Goal: Task Accomplishment & Management: Use online tool/utility

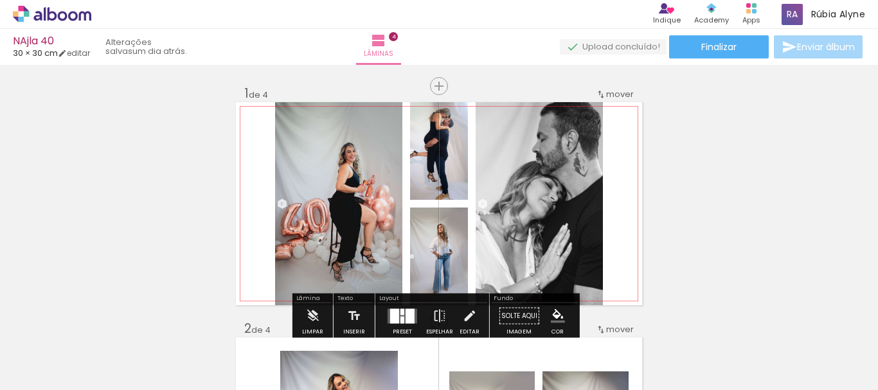
click at [447, 163] on quentale-photo at bounding box center [439, 151] width 58 height 98
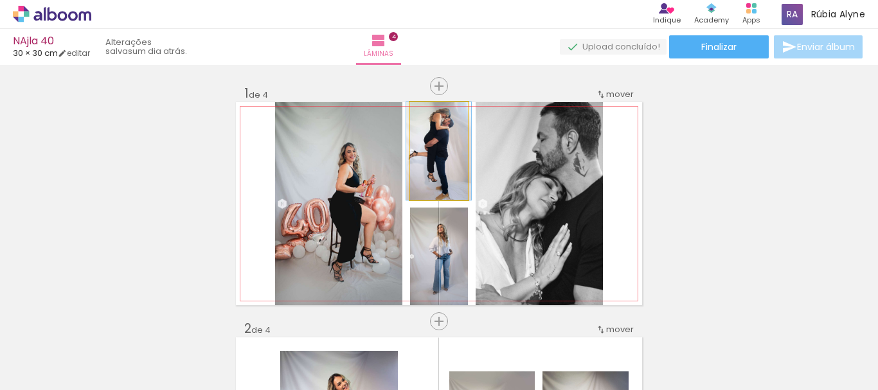
click at [441, 175] on quentale-photo at bounding box center [439, 151] width 58 height 98
drag, startPoint x: 441, startPoint y: 175, endPoint x: 447, endPoint y: 197, distance: 23.4
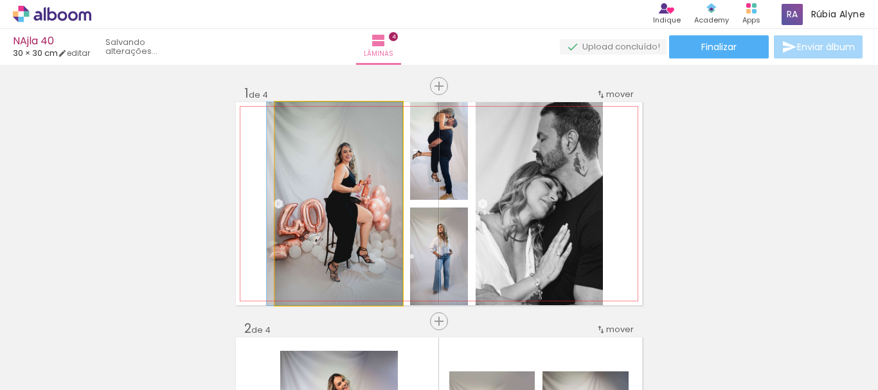
drag, startPoint x: 348, startPoint y: 201, endPoint x: 301, endPoint y: 194, distance: 48.0
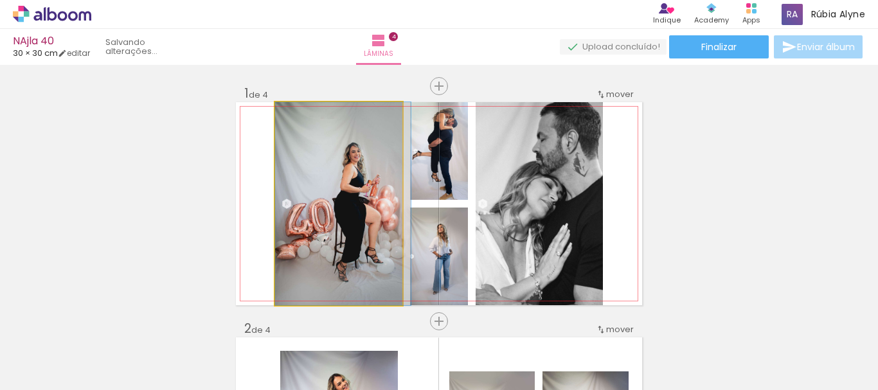
drag, startPoint x: 306, startPoint y: 203, endPoint x: 323, endPoint y: 240, distance: 40.9
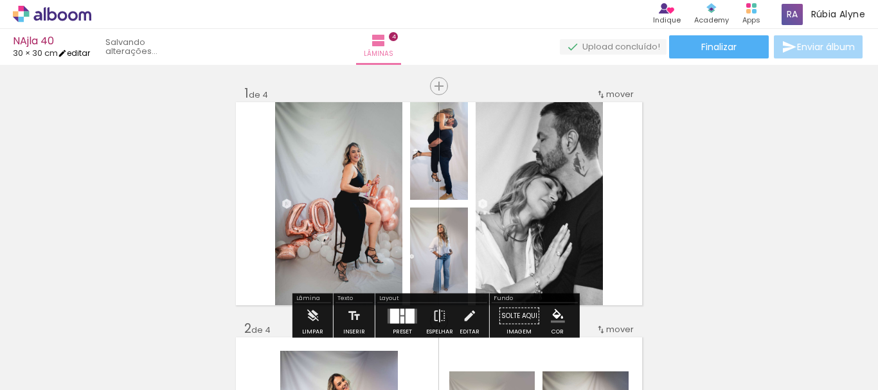
click at [82, 52] on link "editar" at bounding box center [74, 53] width 32 height 11
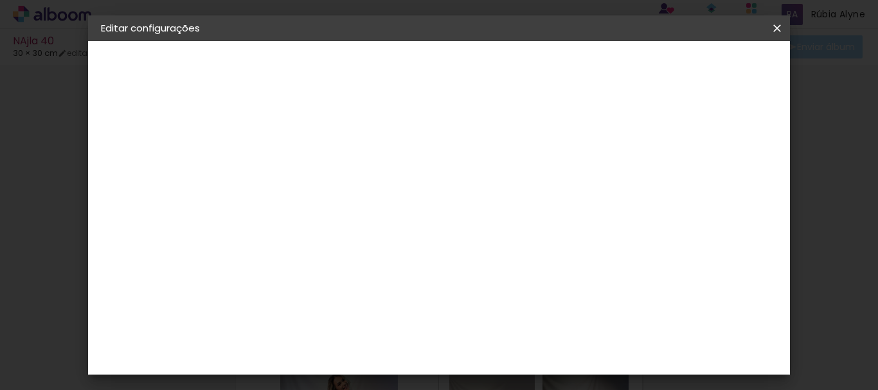
click at [775, 29] on iron-icon at bounding box center [776, 28] width 15 height 13
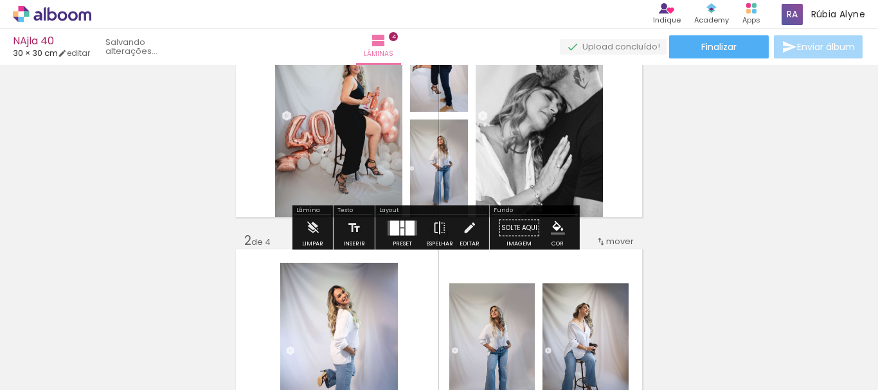
scroll to position [129, 0]
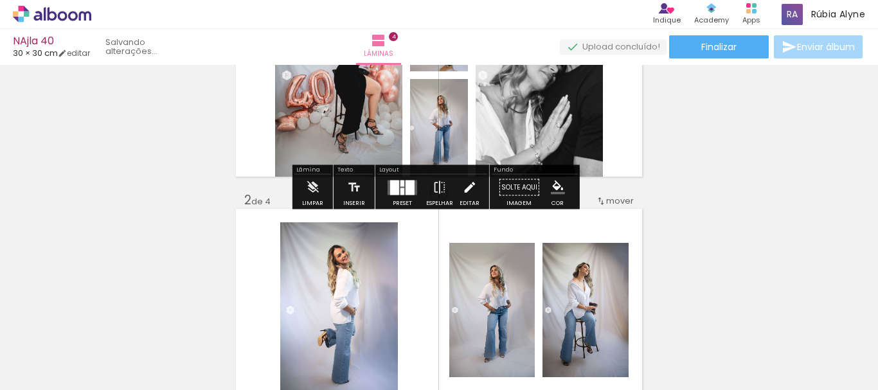
click at [473, 197] on paper-button "Editar" at bounding box center [469, 191] width 26 height 33
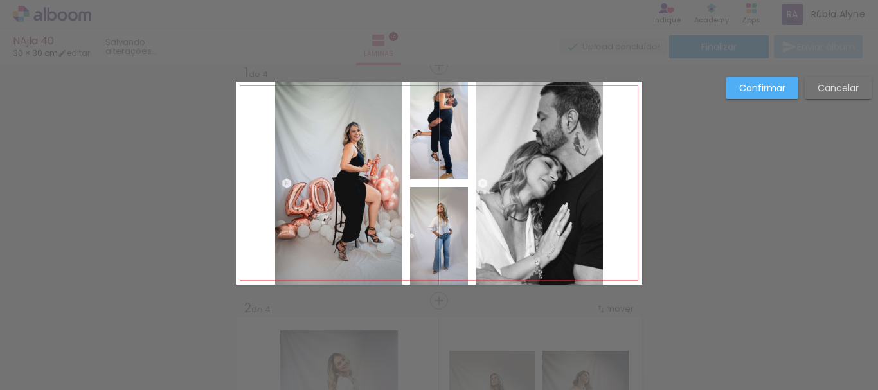
scroll to position [17, 0]
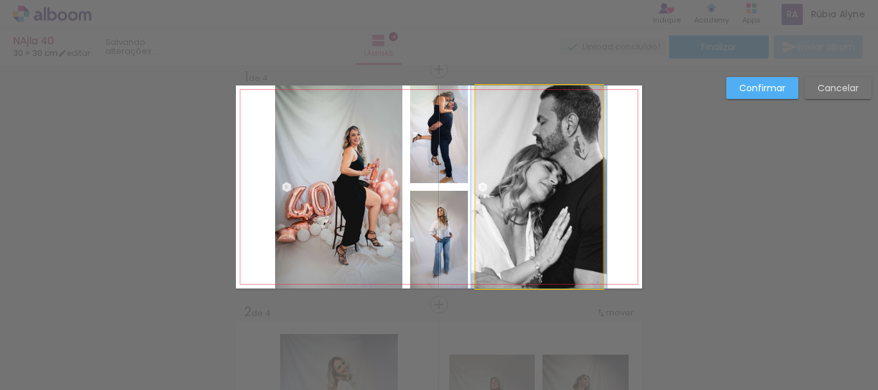
click at [541, 184] on quentale-photo at bounding box center [539, 186] width 127 height 203
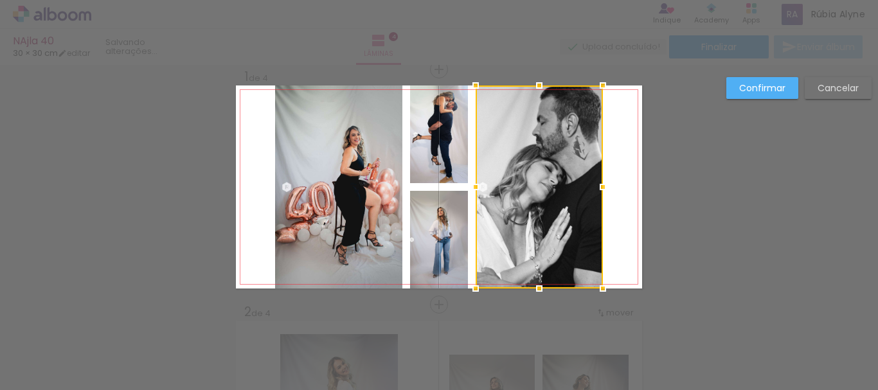
click at [0, 0] on slot "Cancelar" at bounding box center [0, 0] width 0 height 0
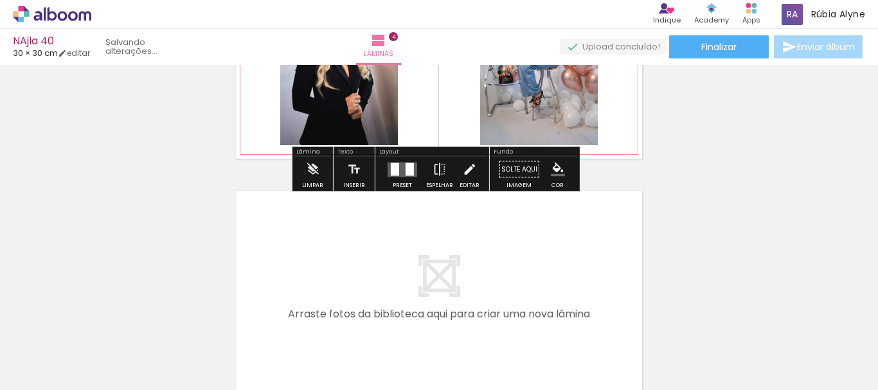
scroll to position [982, 0]
